Goal: Task Accomplishment & Management: Manage account settings

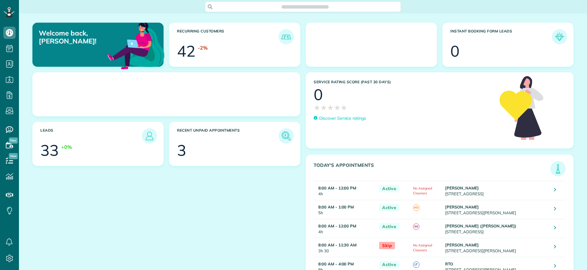
scroll to position [3, 3]
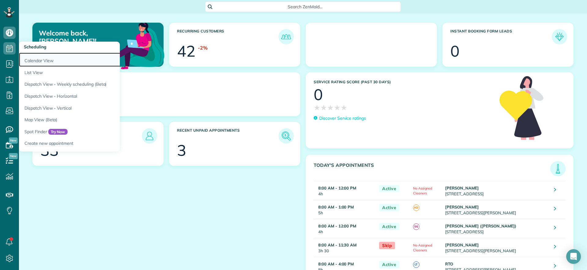
click at [37, 57] on link "Calendar View" at bounding box center [95, 60] width 153 height 14
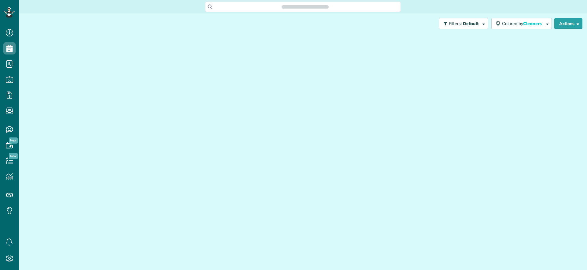
scroll to position [3, 3]
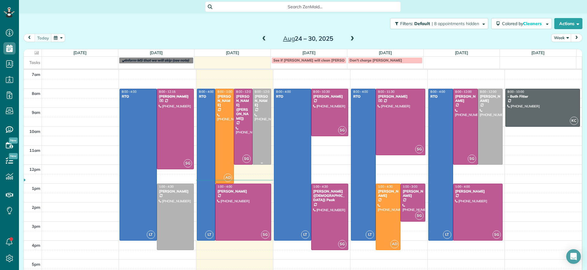
click at [261, 128] on div at bounding box center [262, 126] width 18 height 75
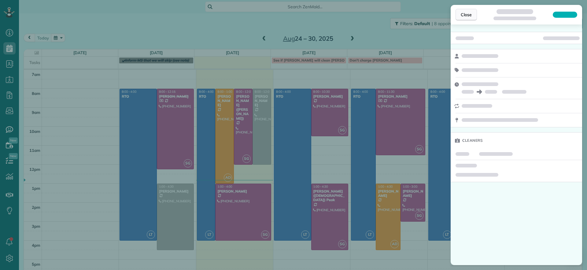
click at [472, 17] on span "Close" at bounding box center [466, 15] width 11 height 6
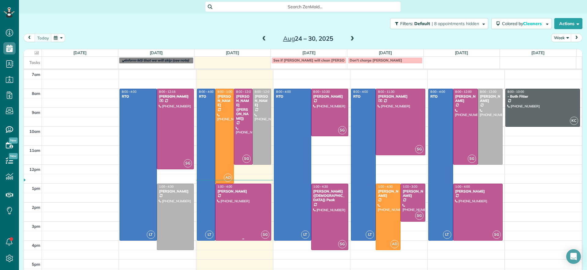
click at [241, 189] on div "[PERSON_NAME]" at bounding box center [243, 191] width 52 height 4
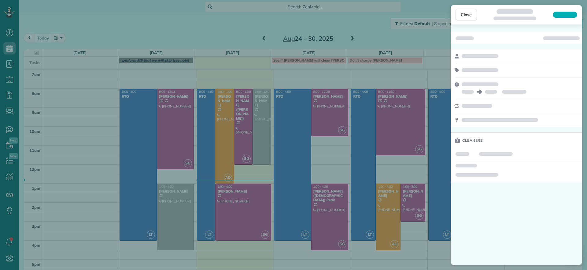
drag, startPoint x: 246, startPoint y: 140, endPoint x: 243, endPoint y: 140, distance: 3.7
click at [245, 140] on div "Close Cleaners" at bounding box center [293, 135] width 587 height 270
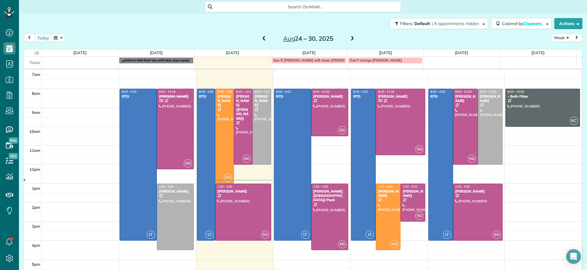
click at [242, 140] on div "Close Cleaners" at bounding box center [293, 135] width 587 height 270
click at [242, 140] on div at bounding box center [243, 126] width 18 height 75
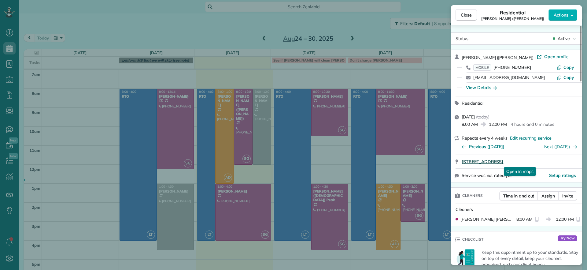
drag, startPoint x: 460, startPoint y: 162, endPoint x: 572, endPoint y: 161, distance: 111.9
click at [572, 161] on div "19444 Running Cedar Lane Maidens VA 23102 Open in maps Open in maps" at bounding box center [517, 161] width 132 height 13
click at [117, 183] on div "Close Residential Chris Ludwig (Harrison) Actions Status Active Chris Ludwig (H…" at bounding box center [293, 135] width 587 height 270
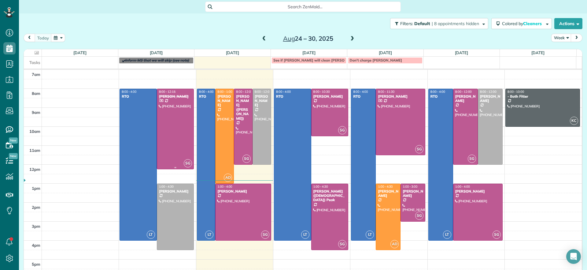
click at [174, 127] on div at bounding box center [175, 129] width 37 height 80
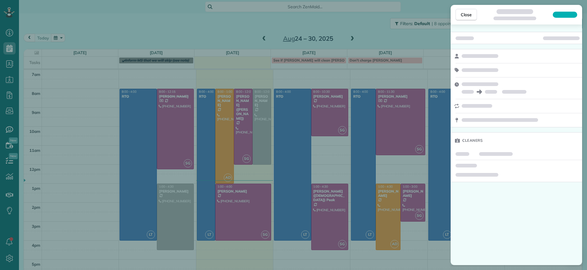
click at [174, 138] on div "Close Cleaners" at bounding box center [293, 135] width 587 height 270
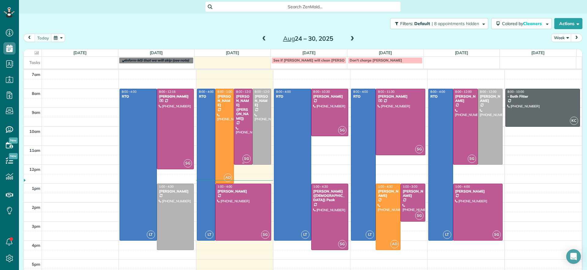
click at [239, 128] on div at bounding box center [243, 126] width 18 height 75
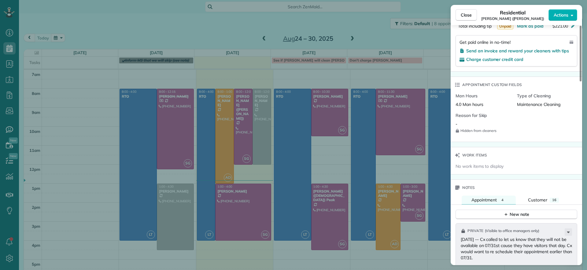
scroll to position [310, 0]
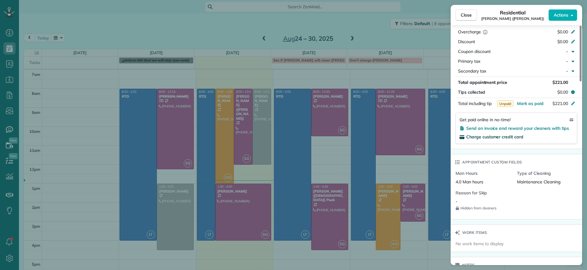
click at [492, 139] on span "Charge customer credit card" at bounding box center [494, 137] width 57 height 6
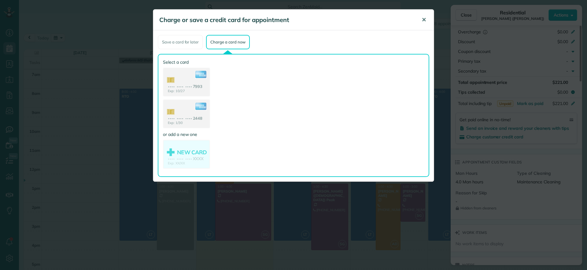
click at [425, 17] on span "✕" at bounding box center [424, 19] width 5 height 7
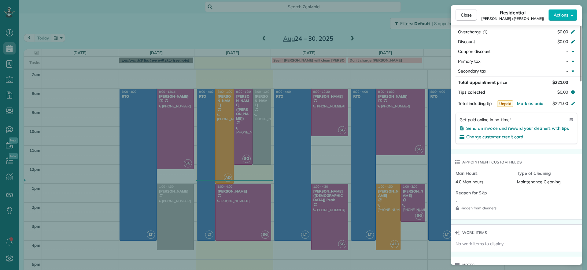
click at [10, 67] on div "Close Residential Chris Ludwig (Harrison) Actions Status Active Chris Ludwig (H…" at bounding box center [293, 135] width 587 height 270
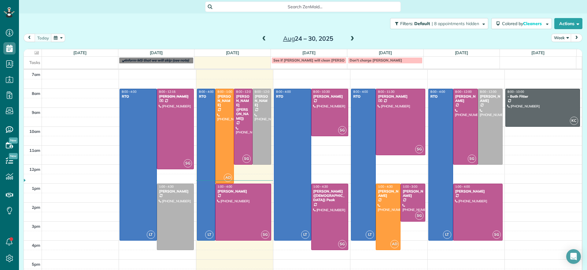
click at [11, 66] on body "Dashboard Scheduling Calendar View List View Dispatch View - Weekly scheduling …" at bounding box center [293, 135] width 587 height 270
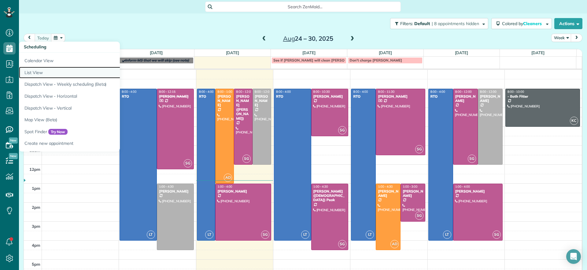
click at [32, 72] on link "List View" at bounding box center [95, 73] width 153 height 12
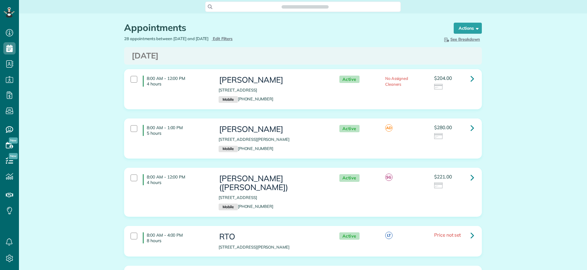
scroll to position [3, 3]
click at [469, 31] on button "Actions" at bounding box center [468, 28] width 28 height 11
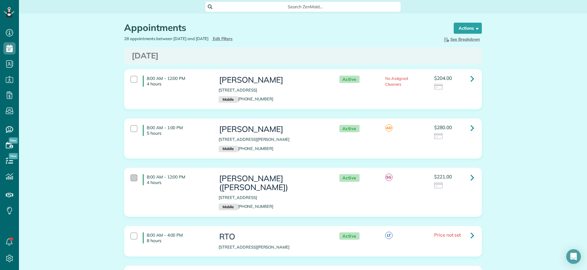
click at [131, 176] on div at bounding box center [134, 177] width 7 height 7
click at [475, 29] on span at bounding box center [476, 28] width 5 height 5
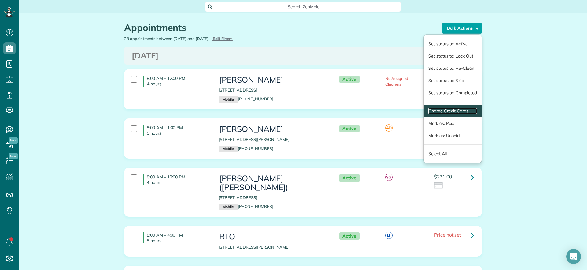
click at [447, 112] on link "Charge Credit Cards" at bounding box center [452, 111] width 49 height 6
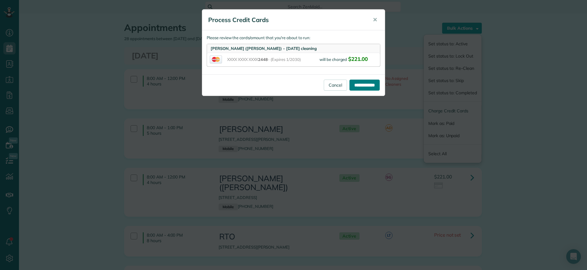
click at [363, 81] on input "**********" at bounding box center [365, 85] width 30 height 11
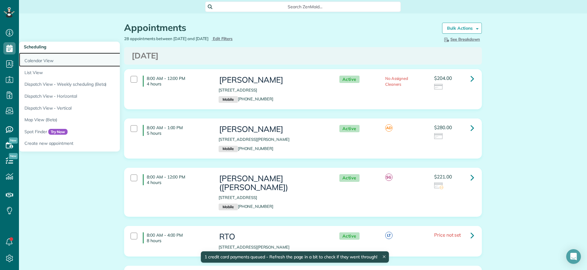
click at [31, 59] on link "Calendar View" at bounding box center [95, 60] width 153 height 14
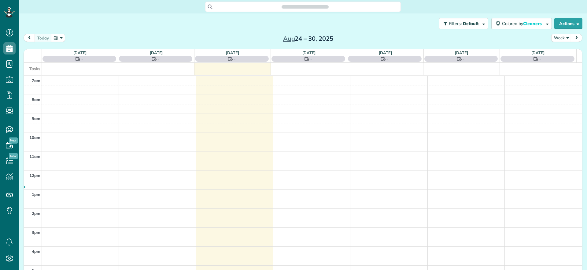
scroll to position [3, 3]
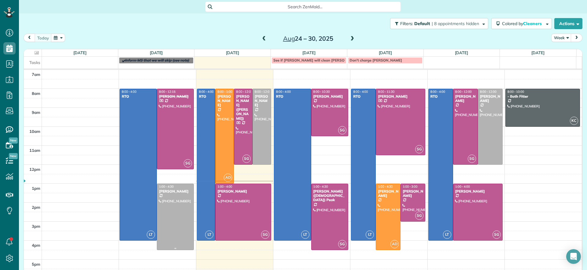
click at [175, 232] on div at bounding box center [175, 217] width 37 height 66
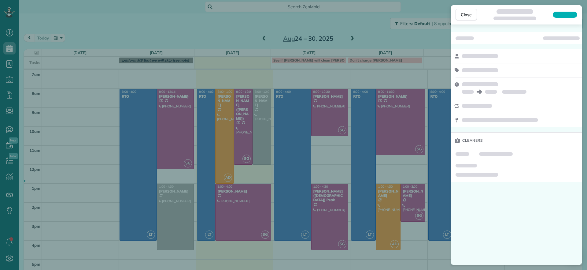
click at [172, 228] on div "Close Cleaners" at bounding box center [293, 135] width 587 height 270
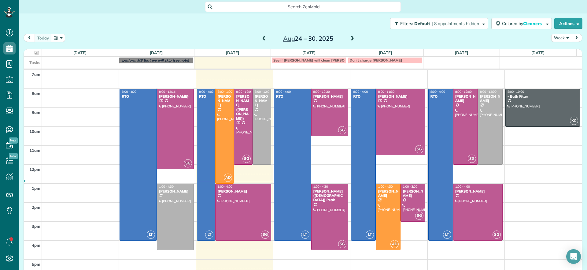
click at [351, 40] on span at bounding box center [352, 39] width 7 height 6
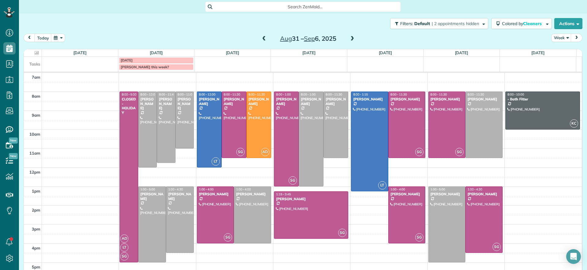
click at [261, 36] on span at bounding box center [264, 39] width 7 height 6
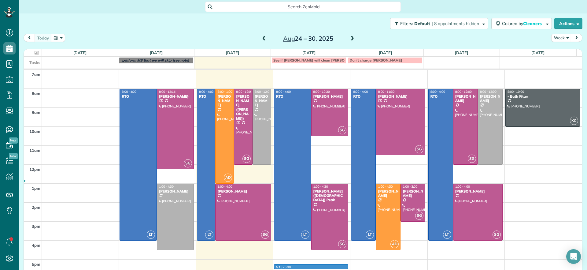
click at [328, 267] on div "7am 8am 9am 10am 11am 12pm 1pm 2pm 3pm 4pm 5pm LT 8:00 - 4:00 RTO [STREET_ADDRE…" at bounding box center [303, 174] width 558 height 208
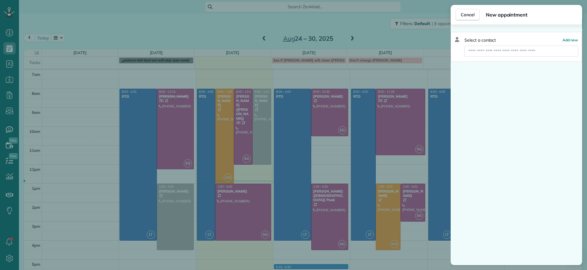
click at [376, 268] on div "Cancel New appointment Select a contact Add new" at bounding box center [293, 135] width 587 height 270
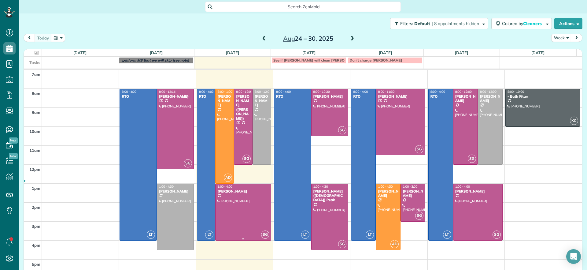
click at [235, 202] on div at bounding box center [243, 212] width 55 height 56
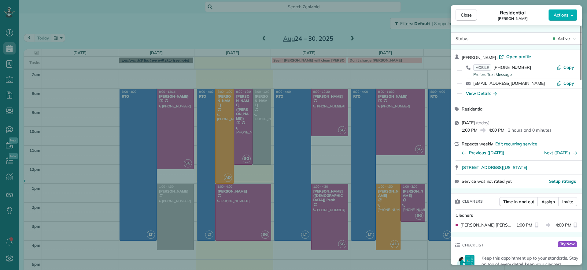
click at [337, 265] on div "Close Residential [PERSON_NAME] Actions Status Active [PERSON_NAME] · Open prof…" at bounding box center [293, 135] width 587 height 270
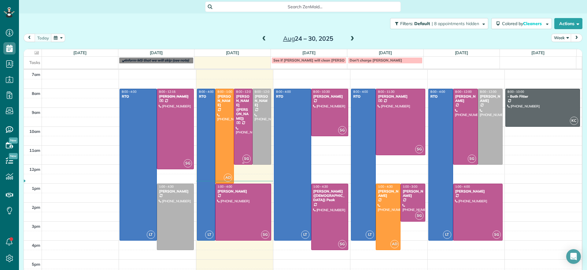
click at [238, 143] on div at bounding box center [243, 126] width 18 height 75
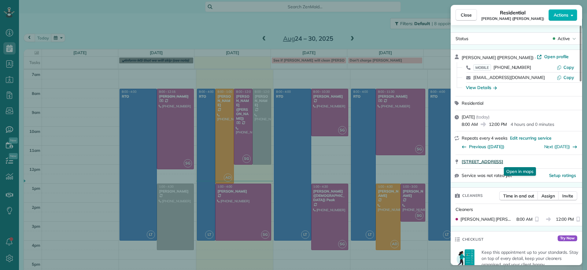
drag, startPoint x: 460, startPoint y: 162, endPoint x: 576, endPoint y: 160, distance: 115.9
click at [576, 160] on div "19444 Running Cedar Lane Maidens VA 23102 Open in maps Open in maps" at bounding box center [517, 161] width 132 height 13
click at [246, 23] on div "Close Residential Chris Ludwig (Harrison) Actions Status Active Chris Ludwig (H…" at bounding box center [293, 135] width 587 height 270
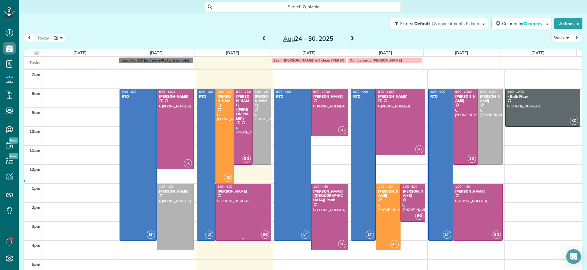
click at [241, 224] on div at bounding box center [243, 212] width 55 height 56
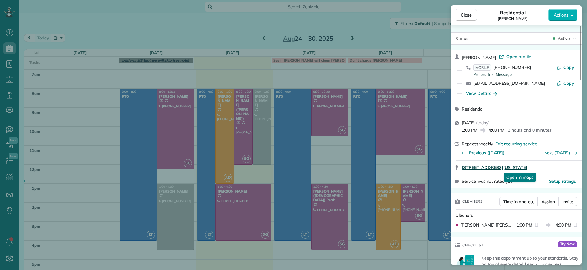
drag, startPoint x: 461, startPoint y: 169, endPoint x: 571, endPoint y: 166, distance: 110.5
click at [571, 166] on div "301 Virginia Street Unit 801 Richmond VA 23219 Open in maps Open in maps" at bounding box center [517, 167] width 132 height 13
click at [230, 141] on div "Close Residential Tracy Jones Actions Status Active Tracy Jones · Open profile …" at bounding box center [293, 135] width 587 height 270
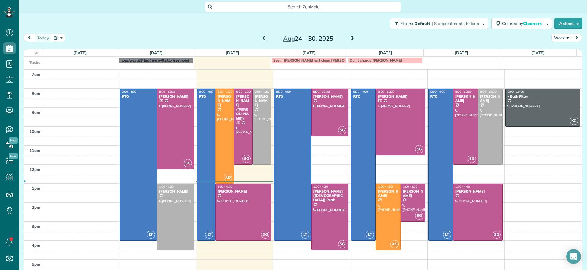
click at [241, 138] on div at bounding box center [243, 126] width 18 height 75
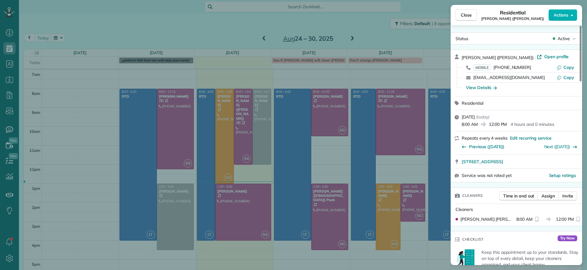
click at [97, 31] on div "Close Residential Chris Ludwig (Harrison) Actions Status Active Chris Ludwig (H…" at bounding box center [293, 135] width 587 height 270
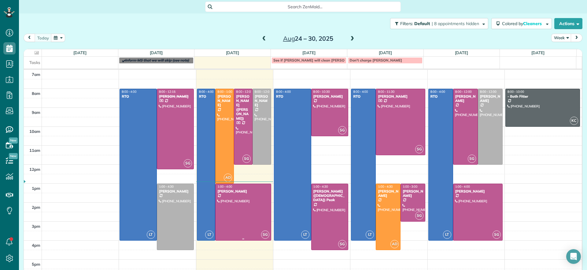
click at [254, 220] on div at bounding box center [243, 212] width 55 height 56
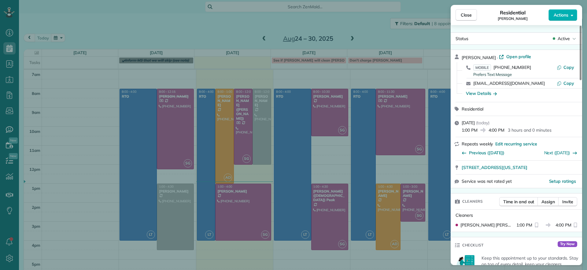
click at [294, 235] on div "Close Residential Tracy Jones Actions Status Active Tracy Jones · Open profile …" at bounding box center [293, 135] width 587 height 270
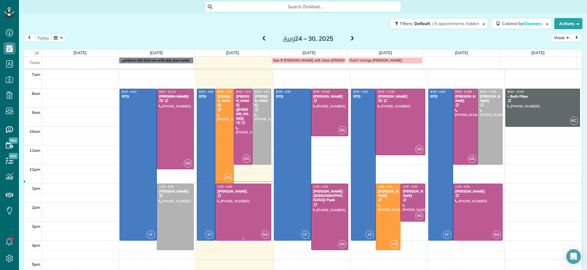
click at [242, 197] on div at bounding box center [243, 212] width 55 height 56
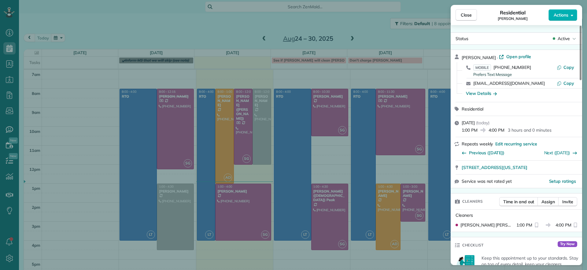
click at [233, 31] on div "Close Residential Tracy Jones Actions Status Active Tracy Jones · Open profile …" at bounding box center [293, 135] width 587 height 270
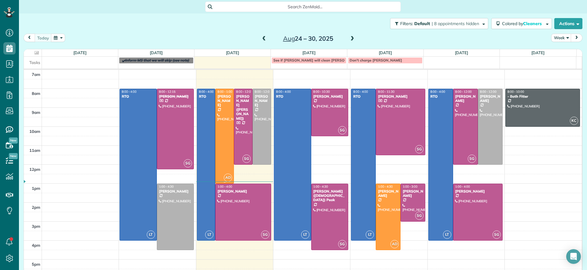
click at [229, 133] on div at bounding box center [225, 136] width 18 height 94
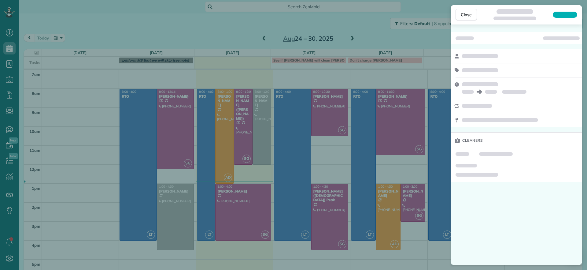
click at [231, 133] on div "Close Cleaners" at bounding box center [293, 135] width 587 height 270
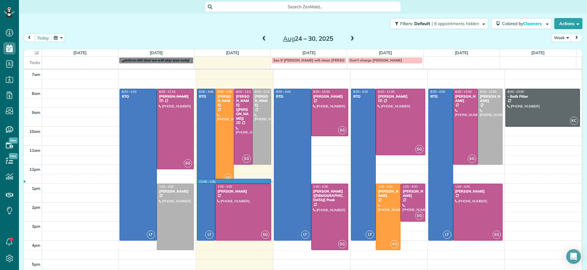
click at [246, 70] on div "12:45 - 1:00 LT 8:00 - 4:00 RTO 1123 Gaskins Road Richmond, VA 23238 AD 8:00 - …" at bounding box center [234, 70] width 77 height 0
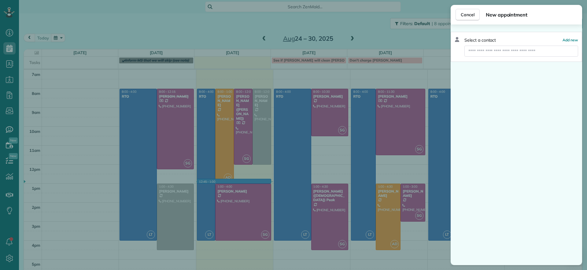
click at [264, 192] on div "Cancel New appointment Select a contact Add new" at bounding box center [293, 135] width 587 height 270
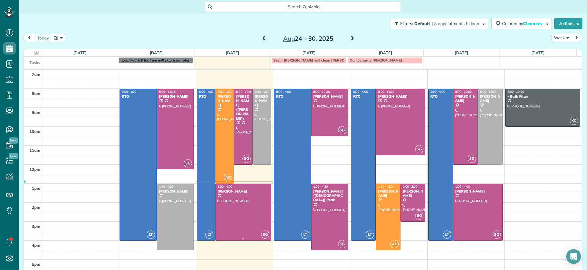
click at [264, 194] on div at bounding box center [243, 212] width 55 height 56
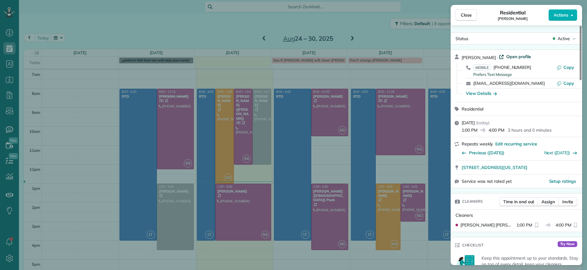
click at [511, 54] on span "Open profile" at bounding box center [518, 57] width 25 height 6
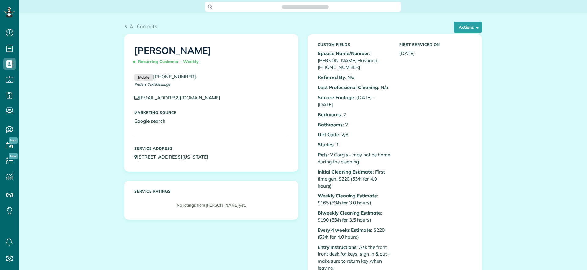
scroll to position [270, 19]
click at [478, 26] on button "Actions" at bounding box center [468, 27] width 28 height 11
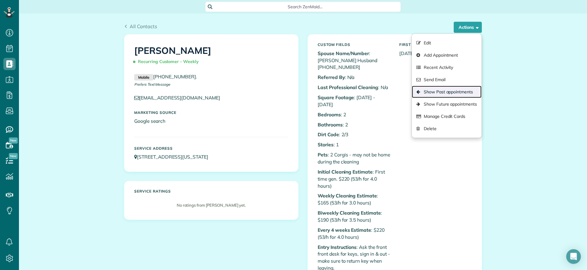
click at [447, 92] on link "Show Past appointments" at bounding box center [447, 92] width 70 height 12
